Goal: Communication & Community: Ask a question

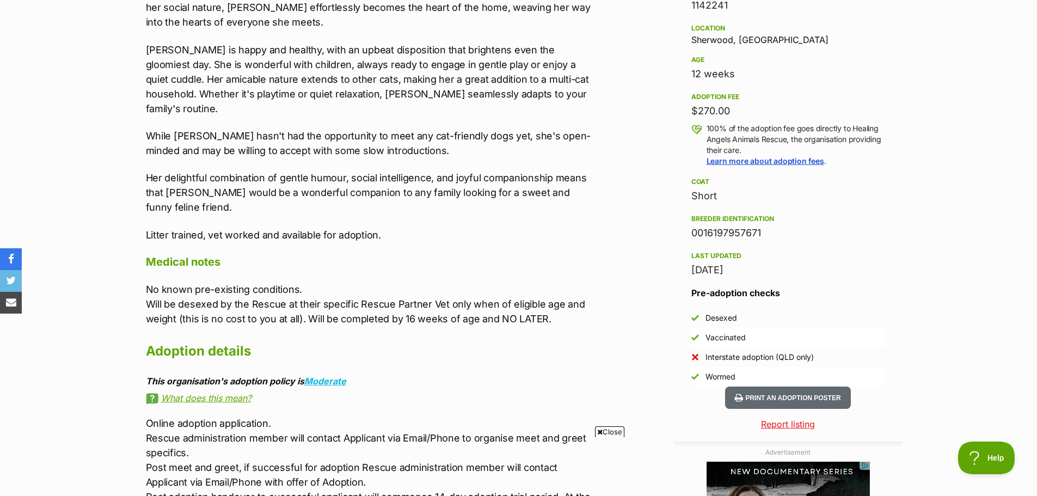
scroll to position [925, 0]
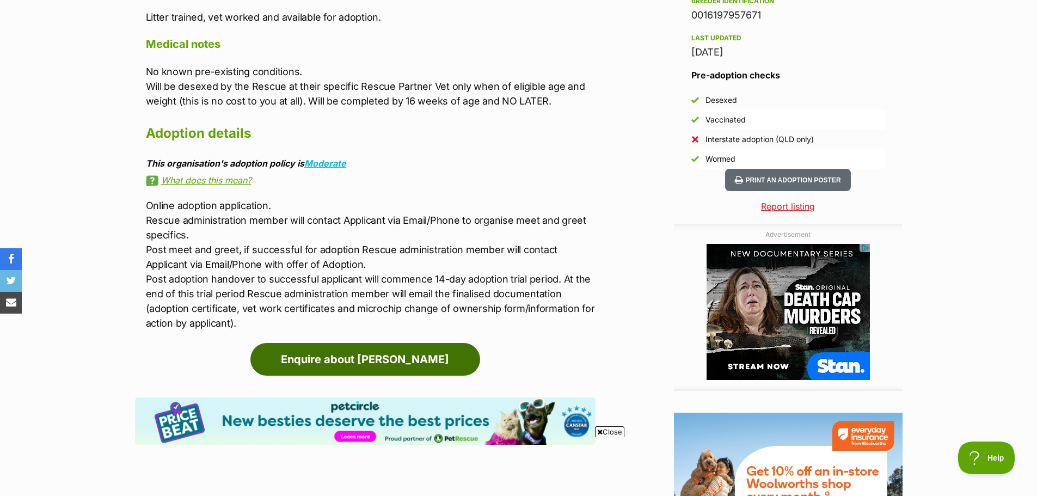
click at [400, 343] on link "Enquire about [PERSON_NAME]" at bounding box center [365, 359] width 230 height 33
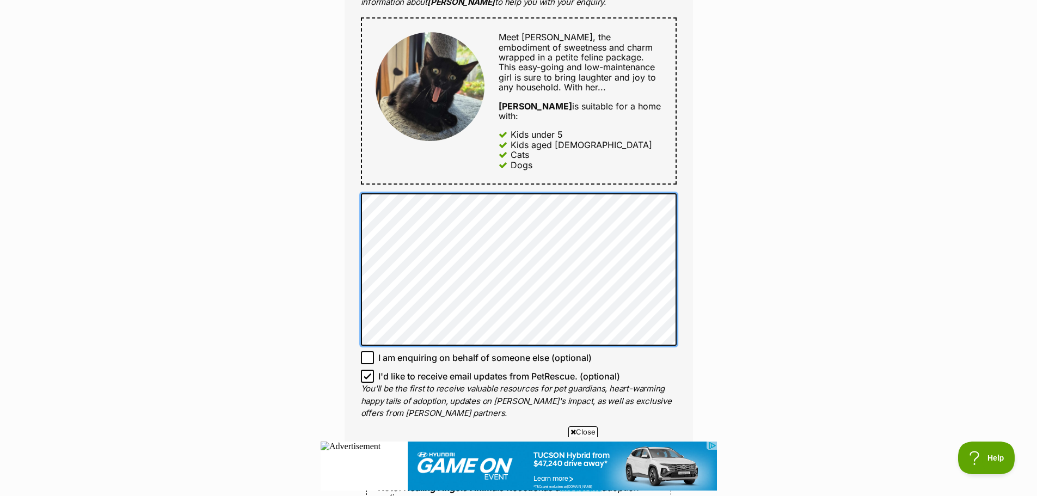
scroll to position [599, 0]
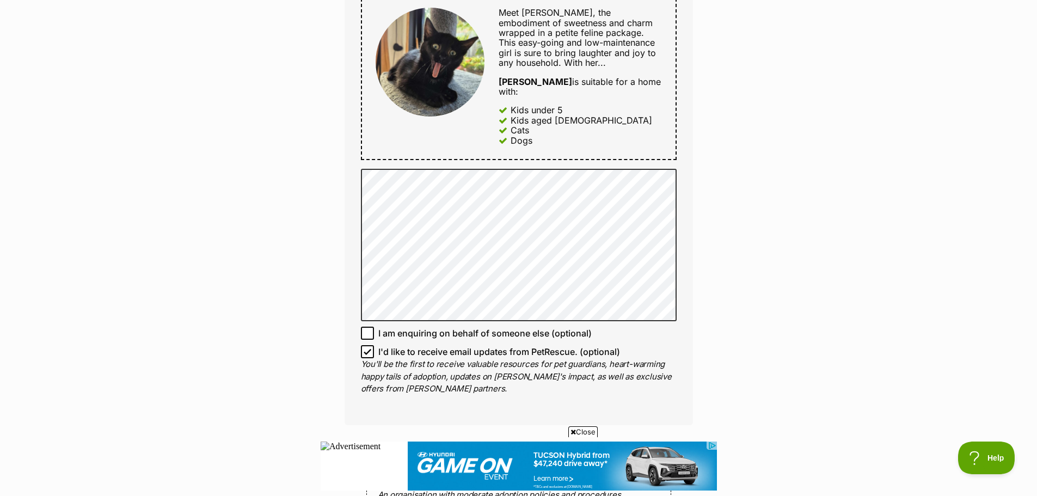
click at [367, 348] on icon at bounding box center [368, 352] width 8 height 8
click at [367, 345] on input "I'd like to receive email updates from PetRescue. (optional)" at bounding box center [367, 351] width 13 height 13
checkbox input "false"
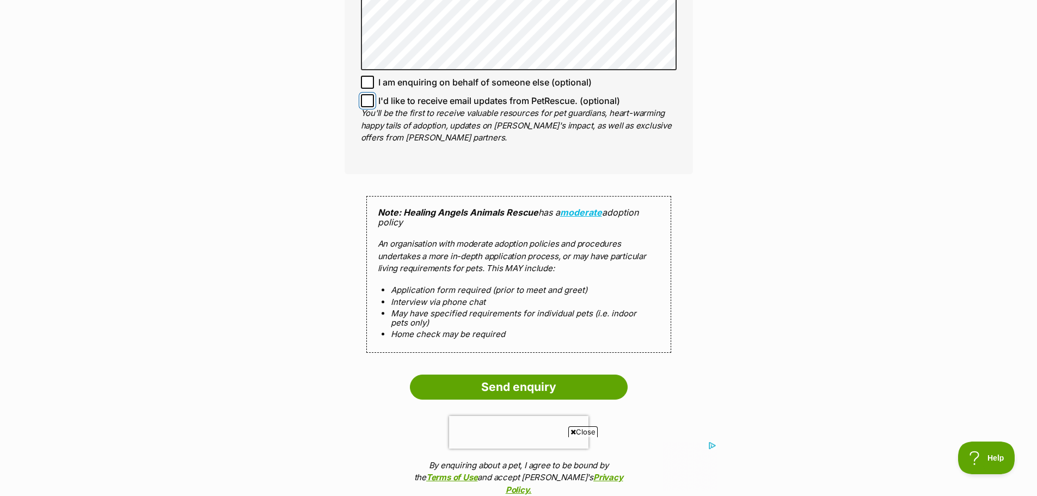
scroll to position [871, 0]
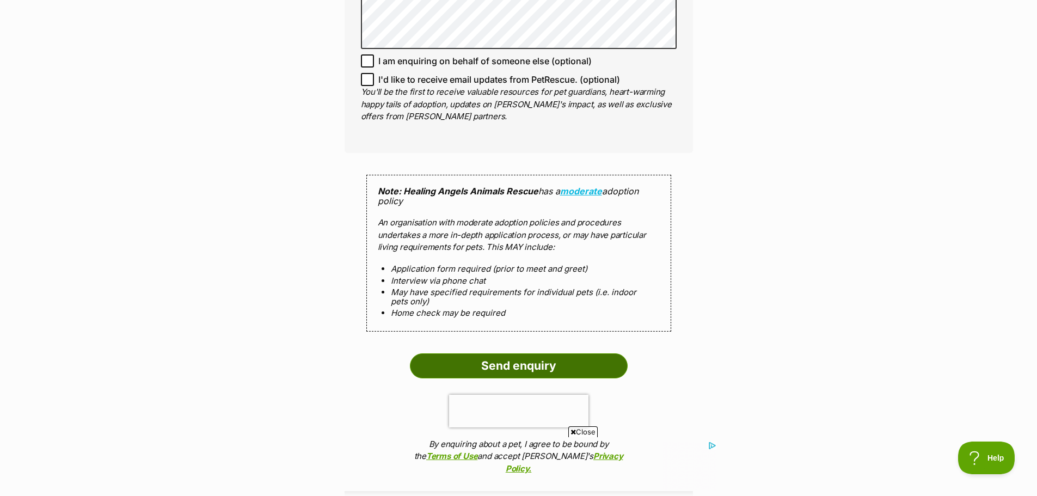
click at [486, 353] on input "Send enquiry" at bounding box center [519, 365] width 218 height 25
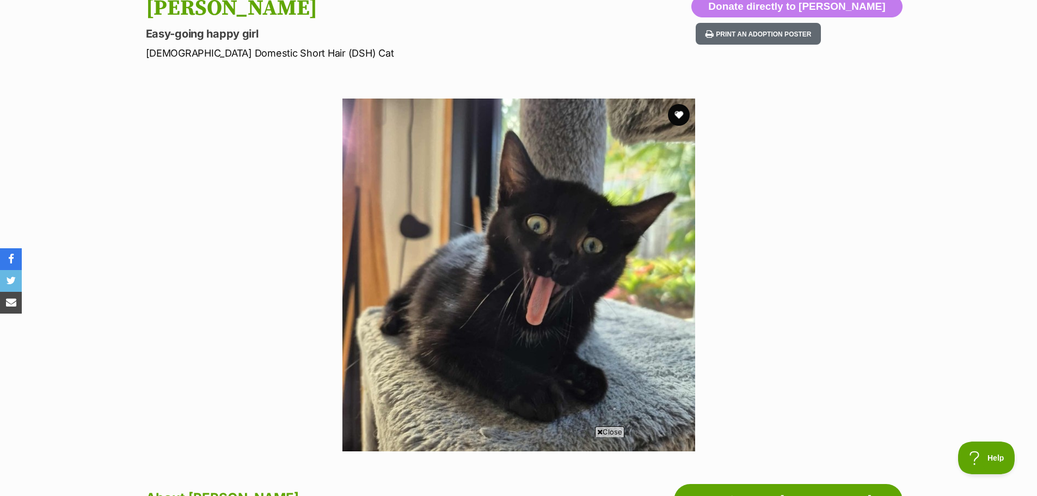
scroll to position [109, 0]
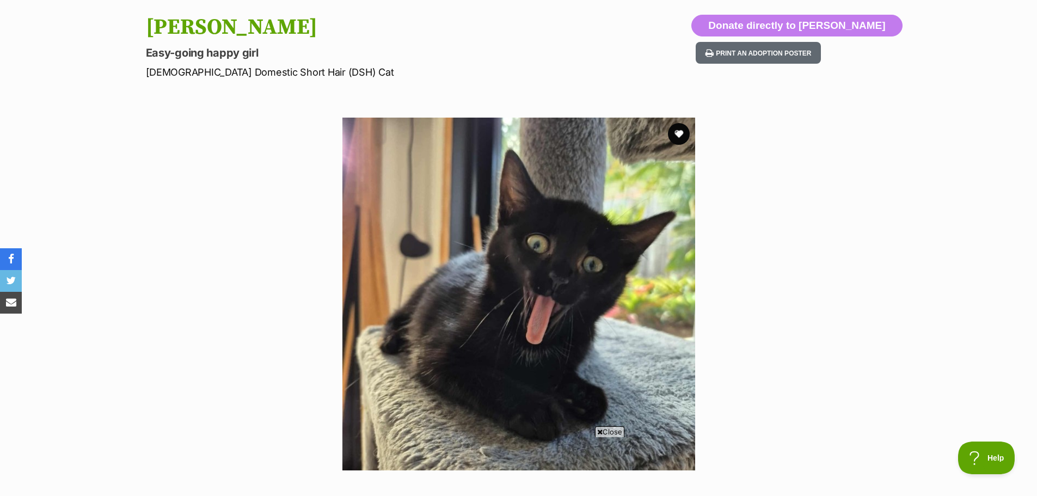
click at [611, 432] on span "Close" at bounding box center [609, 431] width 29 height 11
